Goal: Task Accomplishment & Management: Manage account settings

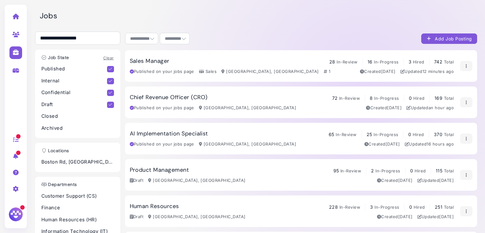
select select "**********"
select select "**"
click at [156, 59] on h3 "Sales Manager" at bounding box center [150, 61] width 40 height 7
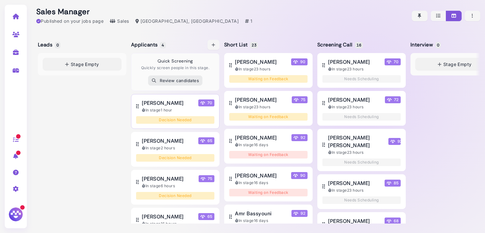
click at [167, 107] on div "In stage 1 hour" at bounding box center [178, 110] width 73 height 6
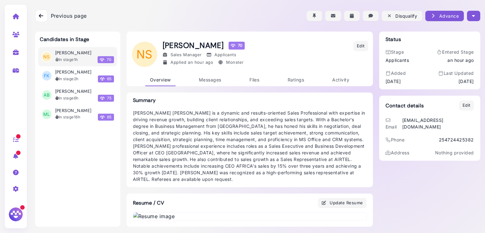
click at [468, 21] on button "button" at bounding box center [473, 16] width 13 height 10
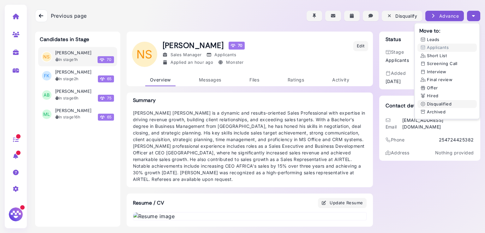
click at [435, 102] on button "Disqualified" at bounding box center [447, 104] width 59 height 8
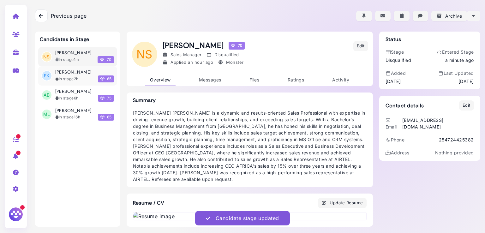
click at [75, 74] on h3 "[PERSON_NAME]" at bounding box center [73, 71] width 36 height 5
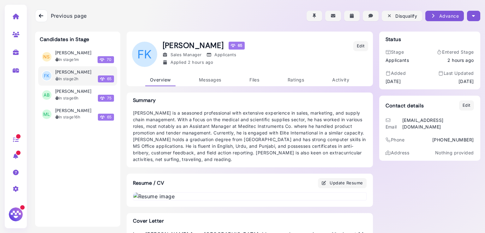
click at [472, 14] on icon "button" at bounding box center [473, 16] width 3 height 7
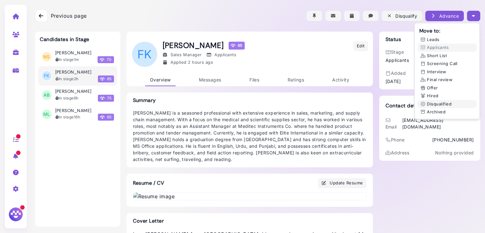
click at [430, 104] on button "Disqualified" at bounding box center [447, 104] width 59 height 8
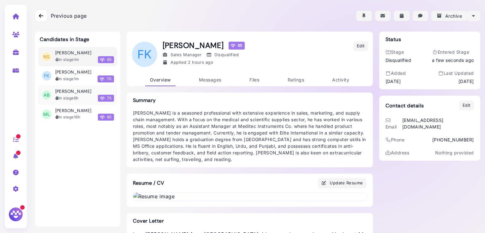
click at [70, 91] on h3 "[PERSON_NAME]" at bounding box center [73, 91] width 36 height 5
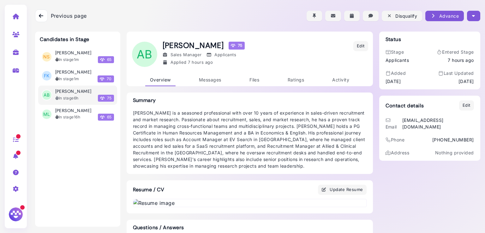
click at [472, 16] on icon "button" at bounding box center [473, 16] width 3 height 7
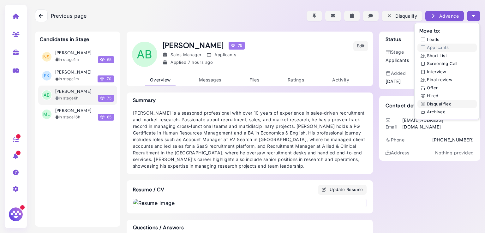
click at [434, 105] on button "Disqualified" at bounding box center [447, 104] width 59 height 8
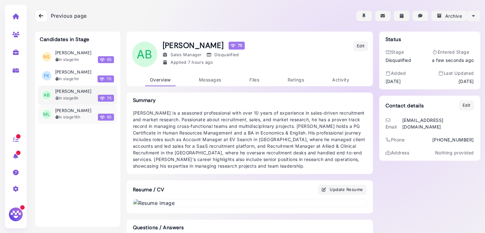
click at [60, 119] on div "In stage 16h" at bounding box center [67, 117] width 25 height 6
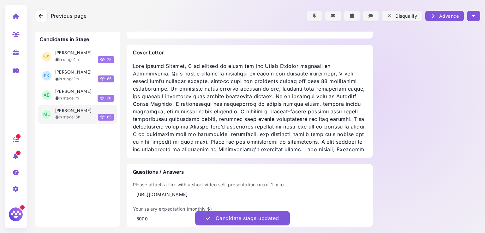
scroll to position [504, 0]
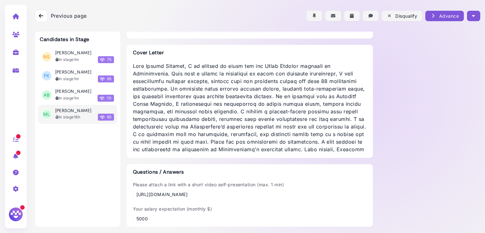
click at [298, 194] on div "Please attach a link with a short video self-presentation (max. 1 min) [URL][DO…" at bounding box center [250, 189] width 234 height 16
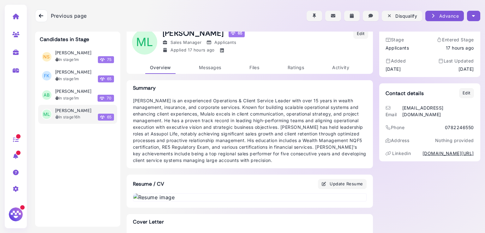
scroll to position [0, 0]
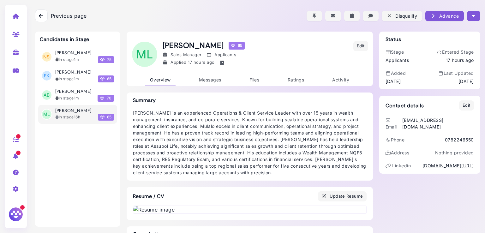
click at [468, 13] on button "button" at bounding box center [473, 16] width 13 height 10
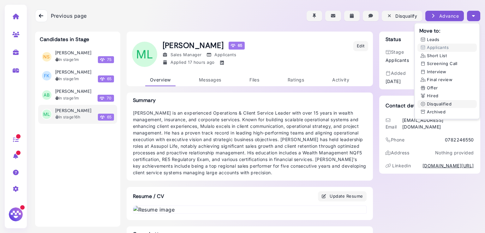
click at [437, 105] on button "Disqualified" at bounding box center [447, 104] width 59 height 8
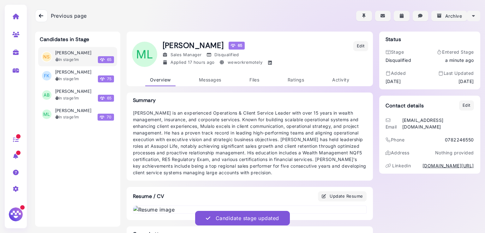
click at [18, 47] on link at bounding box center [16, 52] width 20 height 16
select select "**********"
select select "**"
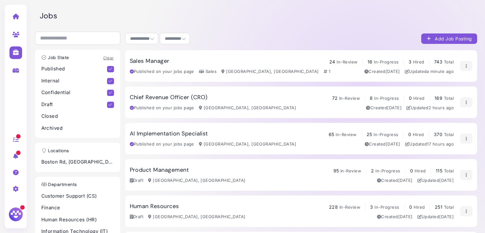
click at [16, 192] on div at bounding box center [16, 188] width 20 height 16
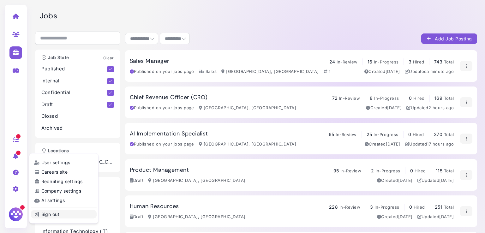
click at [57, 213] on link "Sign out" at bounding box center [64, 214] width 66 height 9
